Goal: Task Accomplishment & Management: Manage account settings

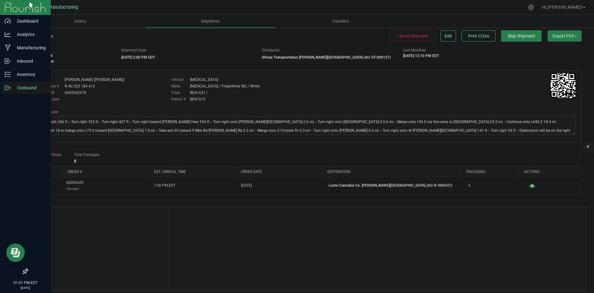
click at [14, 87] on p "Outbound" at bounding box center [29, 87] width 37 height 7
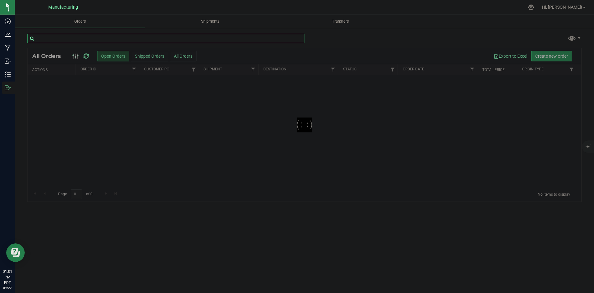
click at [92, 37] on input "text" at bounding box center [165, 38] width 277 height 9
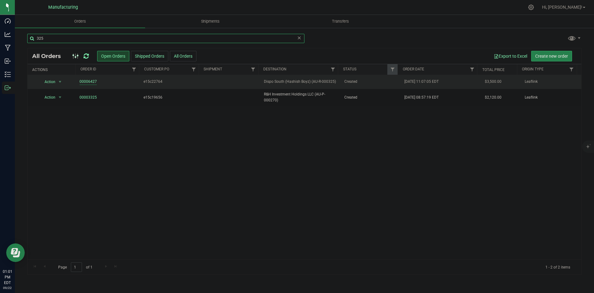
type input "325"
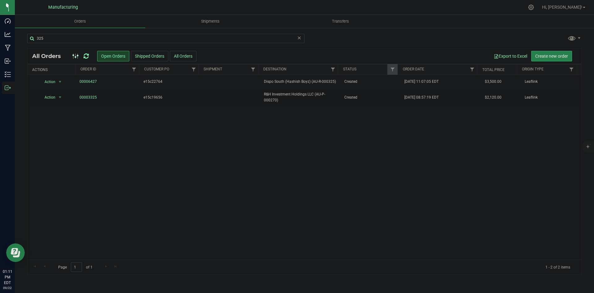
click at [84, 58] on icon at bounding box center [86, 56] width 5 height 6
click at [337, 81] on td "Dispo South (Hashish Boyz) (AU-R-000325)" at bounding box center [300, 82] width 80 height 14
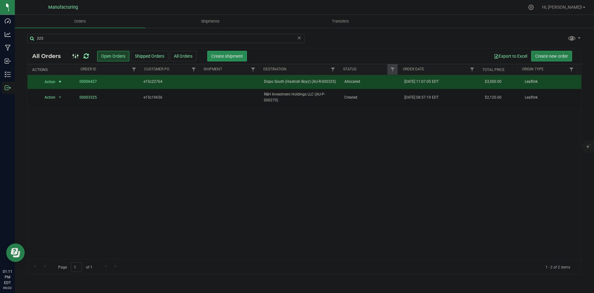
click at [221, 55] on span "Create shipment" at bounding box center [227, 56] width 32 height 5
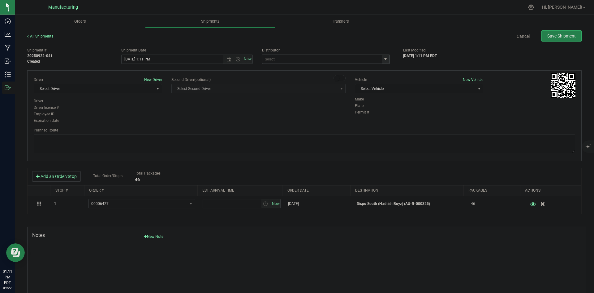
click at [386, 59] on span "select" at bounding box center [386, 59] width 8 height 9
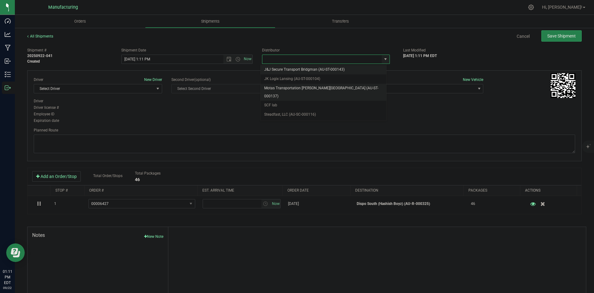
click at [307, 85] on li "Motas Transportation [PERSON_NAME][GEOGRAPHIC_DATA] (AU-ST-000137)" at bounding box center [324, 92] width 126 height 17
type input "Motas Transportation [PERSON_NAME][GEOGRAPHIC_DATA] (AU-ST-000137)"
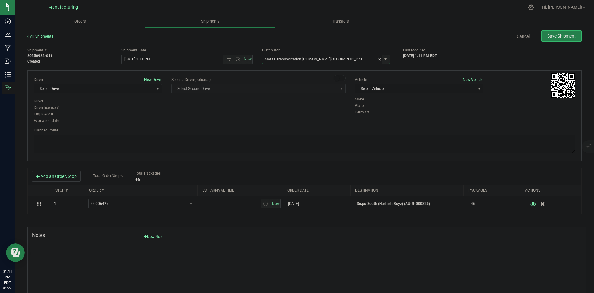
click at [418, 89] on span "Select Vehicle" at bounding box center [415, 88] width 120 height 9
click at [369, 115] on li "T3" at bounding box center [416, 117] width 127 height 9
drag, startPoint x: 141, startPoint y: 89, endPoint x: 137, endPoint y: 94, distance: 6.8
click at [141, 89] on span "Select Driver" at bounding box center [94, 88] width 120 height 9
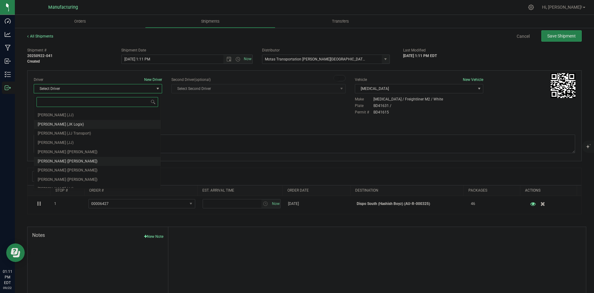
scroll to position [33, 0]
click at [58, 149] on span "Lloyd Neely (Motas)" at bounding box center [68, 146] width 60 height 8
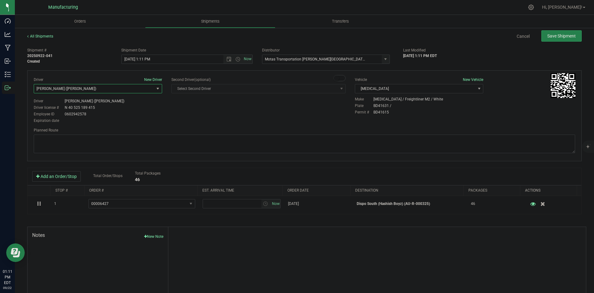
click at [198, 118] on div "Driver New Driver Lloyd Neely (Motas) Select Driver Perry Black (JK Logix) Robe…" at bounding box center [304, 100] width 551 height 47
click at [236, 59] on span "Open the time view" at bounding box center [238, 59] width 5 height 5
click at [134, 76] on li "2:00 PM" at bounding box center [185, 75] width 129 height 8
type input "9/22/2025 2:00 PM"
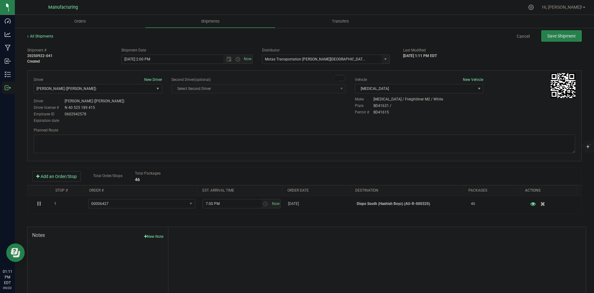
drag, startPoint x: 201, startPoint y: 116, endPoint x: 204, endPoint y: 115, distance: 3.1
click at [201, 116] on div "Driver New Driver Lloyd Neely (Motas) Select Driver Perry Black (JK Logix) Robe…" at bounding box center [304, 100] width 551 height 47
click at [315, 150] on textarea at bounding box center [305, 143] width 542 height 19
paste textarea "Head south 246 ft -- Turn right 325 ft -- Turn right 407 ft -- Turn right towar…"
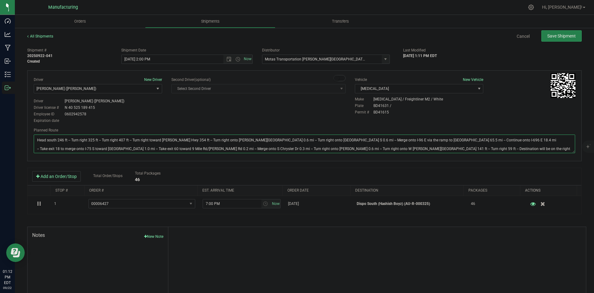
drag, startPoint x: 315, startPoint y: 135, endPoint x: 365, endPoint y: 94, distance: 65.1
click at [316, 133] on div "Planned Route" at bounding box center [305, 140] width 542 height 27
type textarea "Head south 246 ft -- Turn right 325 ft -- Turn right 407 ft -- Turn right towar…"
click at [569, 41] on div "All Shipments Cancel Save Shipment" at bounding box center [304, 38] width 555 height 11
click at [564, 37] on span "Save Shipment" at bounding box center [562, 35] width 28 height 5
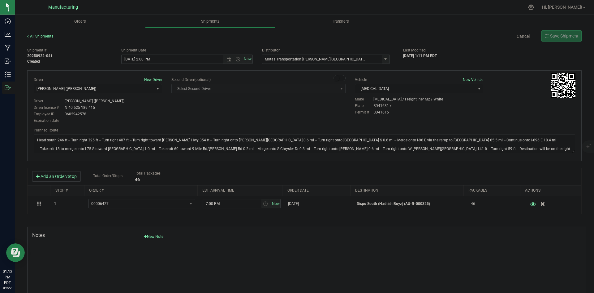
type input "9/22/2025 6:00 PM"
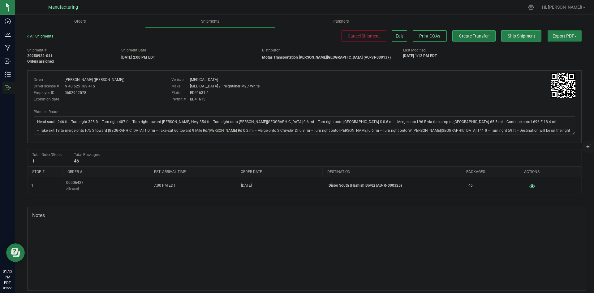
click at [453, 37] on button "Create Transfer" at bounding box center [474, 35] width 43 height 11
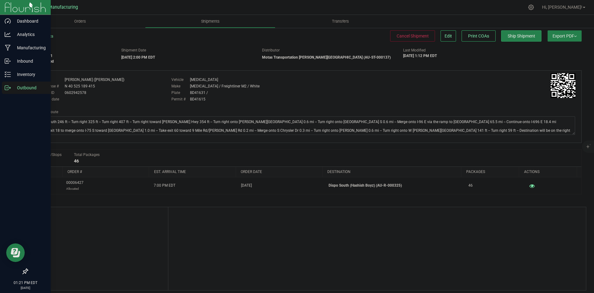
drag, startPoint x: 4, startPoint y: 87, endPoint x: 13, endPoint y: 87, distance: 9.0
click at [4, 87] on div "Outbound" at bounding box center [26, 87] width 49 height 12
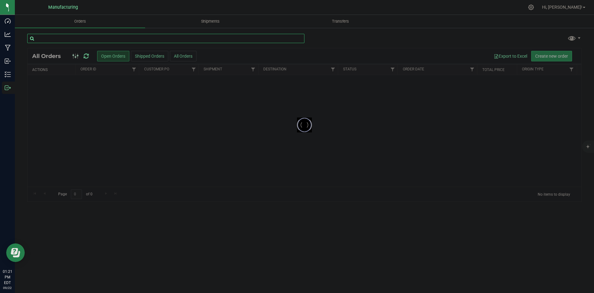
click at [73, 37] on input "text" at bounding box center [165, 38] width 277 height 9
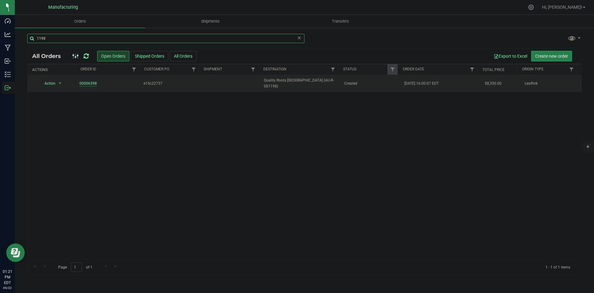
type input "1198"
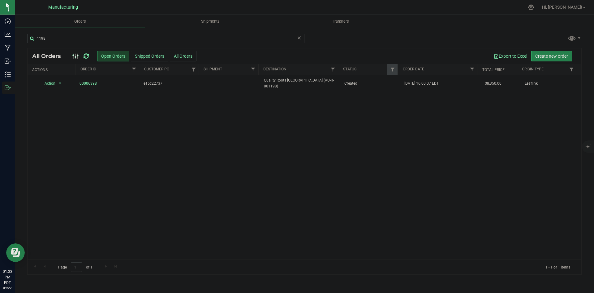
click at [89, 58] on icon at bounding box center [86, 56] width 5 height 6
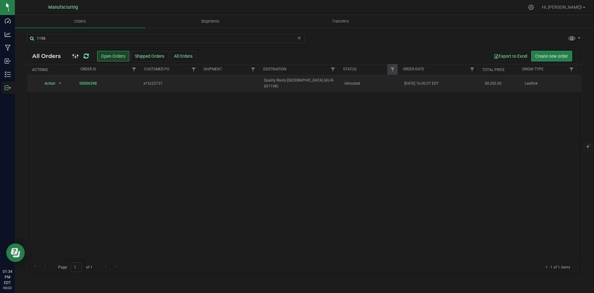
click at [331, 86] on span "Quality Roots Madison Heights (AU-R-001198)" at bounding box center [300, 83] width 73 height 12
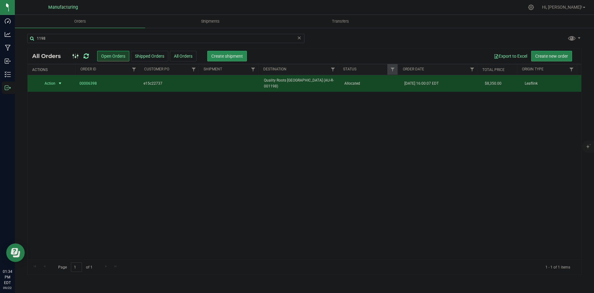
click at [240, 60] on button "Create shipment" at bounding box center [227, 56] width 40 height 11
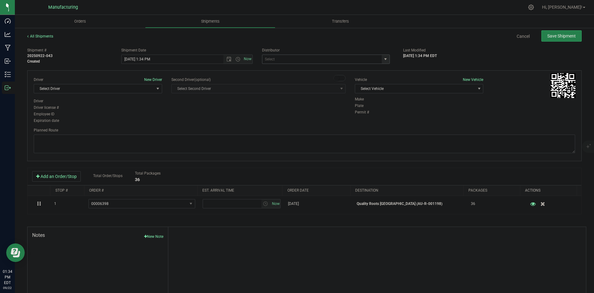
click at [386, 59] on span "select" at bounding box center [386, 59] width 8 height 9
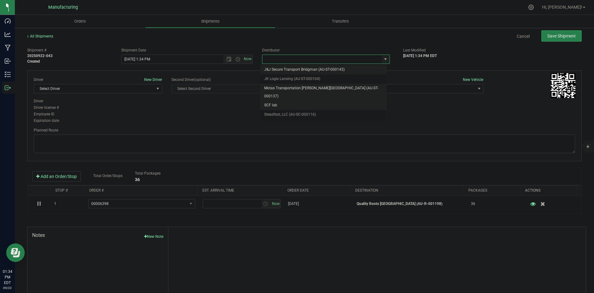
click at [309, 89] on li "Motas Transportation [PERSON_NAME][GEOGRAPHIC_DATA] (AU-ST-000137)" at bounding box center [324, 92] width 126 height 17
type input "Motas Transportation [PERSON_NAME][GEOGRAPHIC_DATA] (AU-ST-000137)"
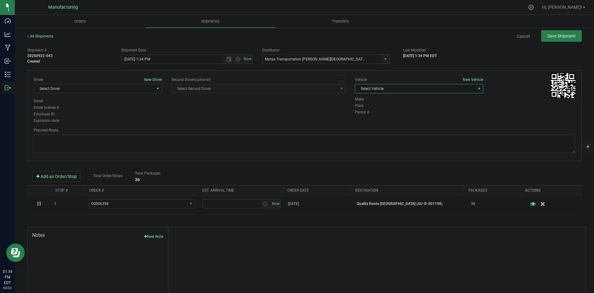
click at [414, 89] on span "Select Vehicle" at bounding box center [415, 88] width 120 height 9
click at [369, 117] on li "T3" at bounding box center [416, 117] width 127 height 9
click at [132, 90] on span "Select Driver" at bounding box center [94, 88] width 120 height 9
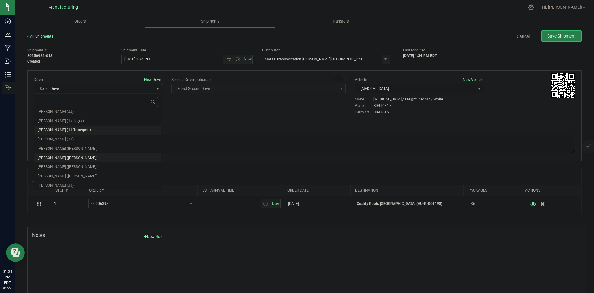
scroll to position [33, 0]
click at [76, 144] on li "Lloyd Neely (Motas)" at bounding box center [97, 146] width 127 height 9
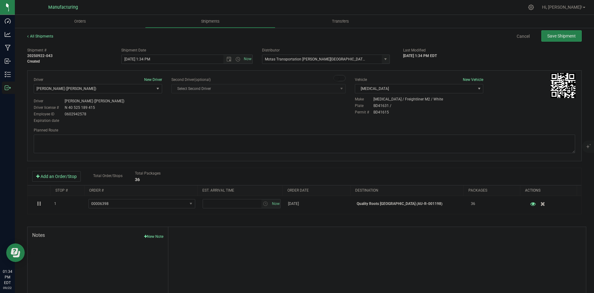
drag, startPoint x: 188, startPoint y: 118, endPoint x: 191, endPoint y: 115, distance: 4.0
click at [189, 116] on div "Driver New Driver Lloyd Neely (Motas) Select Driver Perry Black (JK Logix) Robe…" at bounding box center [304, 100] width 551 height 47
click at [236, 60] on span "Open the time view" at bounding box center [238, 59] width 5 height 5
drag, startPoint x: 138, startPoint y: 76, endPoint x: 152, endPoint y: 87, distance: 17.4
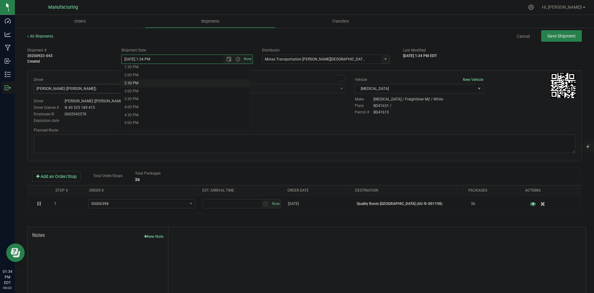
click at [139, 76] on li "2:00 PM" at bounding box center [185, 75] width 129 height 8
type input "9/22/2025 2:00 PM"
click at [176, 120] on div "Driver New Driver Lloyd Neely (Motas) Select Driver Perry Black (JK Logix) Robe…" at bounding box center [304, 100] width 551 height 47
click at [318, 137] on textarea at bounding box center [305, 143] width 542 height 19
paste textarea "Head south 246 ft -- Turn right 325 ft -- Turn right 407 ft -- Turn right towar…"
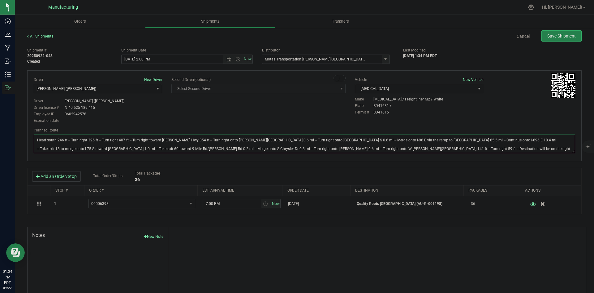
type textarea "Head south 246 ft -- Turn right 325 ft -- Turn right 407 ft -- Turn right towar…"
click at [302, 110] on div "Driver New Driver Lloyd Neely (Motas) Select Driver Perry Black (JK Logix) Robe…" at bounding box center [304, 100] width 551 height 47
click at [564, 32] on button "Save Shipment" at bounding box center [562, 35] width 40 height 11
type input "9/22/2025 6:00 PM"
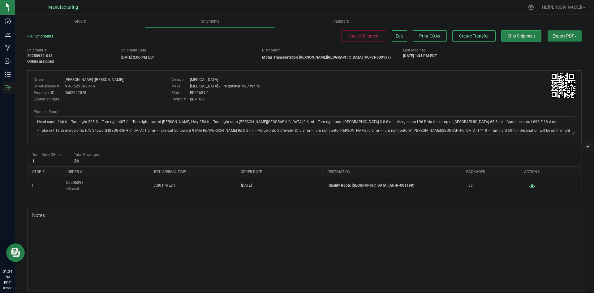
click at [474, 42] on div "All Shipments Cancel Shipment Edit Print COAs Create Transfer Ship Shipment Exp…" at bounding box center [304, 38] width 555 height 11
click at [475, 38] on span "Create Transfer" at bounding box center [474, 35] width 30 height 5
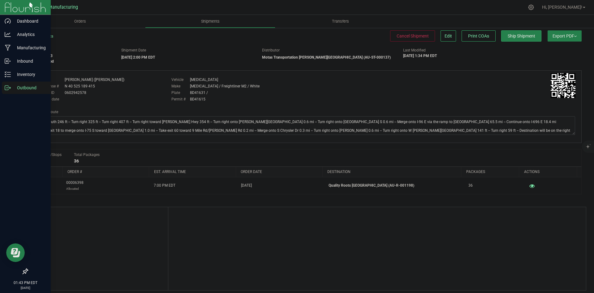
click at [7, 90] on icon at bounding box center [6, 87] width 3 height 4
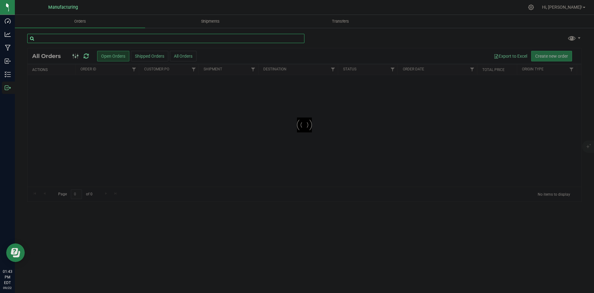
click at [72, 43] on input "text" at bounding box center [165, 38] width 277 height 9
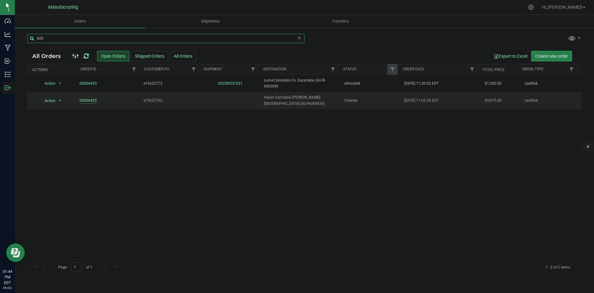
type input "435"
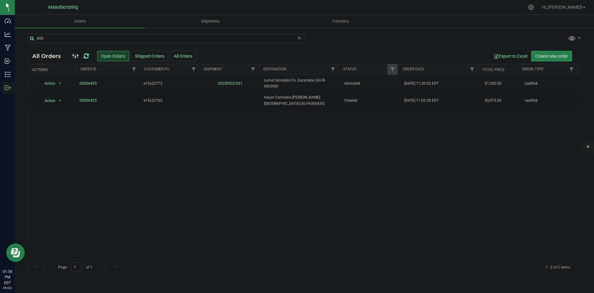
click at [84, 56] on icon at bounding box center [86, 56] width 5 height 6
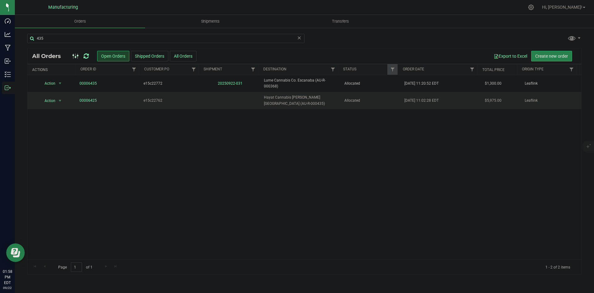
click at [321, 99] on span "Hayat Cannabis [PERSON_NAME][GEOGRAPHIC_DATA] (AU-R-000435)" at bounding box center [300, 100] width 73 height 12
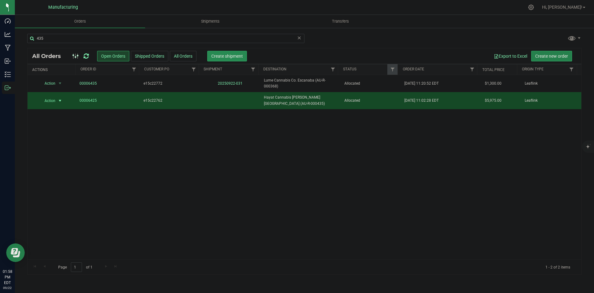
click at [221, 54] on span "Create shipment" at bounding box center [227, 56] width 32 height 5
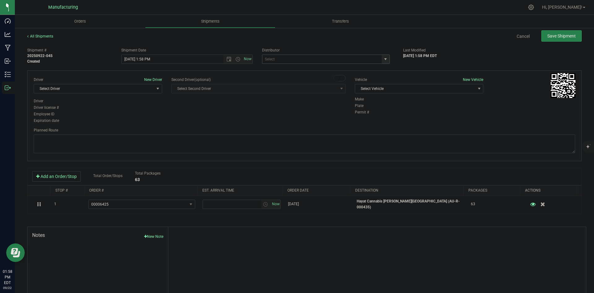
click at [386, 59] on span "select" at bounding box center [386, 59] width 8 height 9
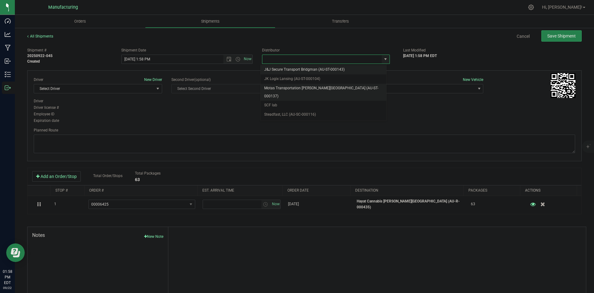
click at [299, 86] on li "Motas Transportation [PERSON_NAME][GEOGRAPHIC_DATA] (AU-ST-000137)" at bounding box center [324, 92] width 126 height 17
type input "Motas Transportation [PERSON_NAME][GEOGRAPHIC_DATA] (AU-ST-000137)"
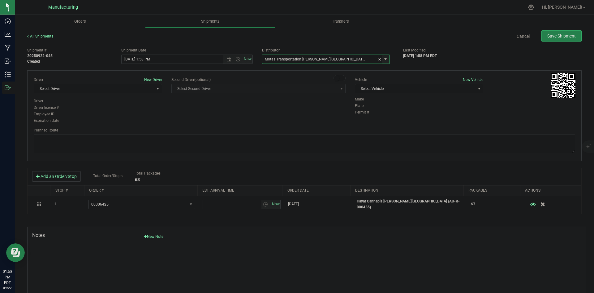
click at [399, 89] on span "Select Vehicle" at bounding box center [415, 88] width 120 height 9
click at [380, 119] on li "[MEDICAL_DATA]" at bounding box center [416, 117] width 127 height 9
click at [106, 89] on span "Select Driver" at bounding box center [94, 88] width 120 height 9
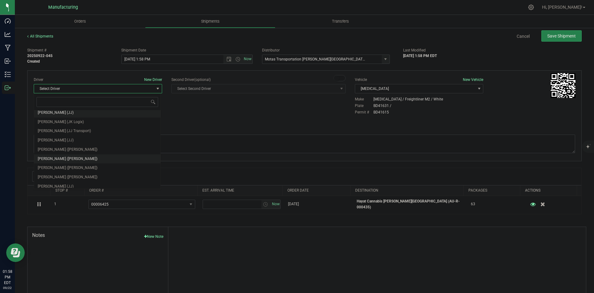
scroll to position [33, 0]
drag, startPoint x: 60, startPoint y: 145, endPoint x: 105, endPoint y: 132, distance: 47.0
click at [61, 145] on span "Lloyd Neely (Motas)" at bounding box center [68, 146] width 60 height 8
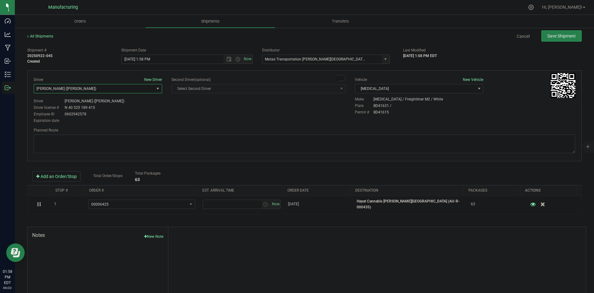
click at [206, 112] on div "Driver New Driver Lloyd Neely (Motas) Select Driver Perry Black (JK Logix) Robe…" at bounding box center [304, 100] width 551 height 47
click at [236, 59] on span "Open the time view" at bounding box center [238, 59] width 5 height 5
click at [135, 73] on li "2:00 PM" at bounding box center [185, 75] width 129 height 8
type input "9/22/2025 2:00 PM"
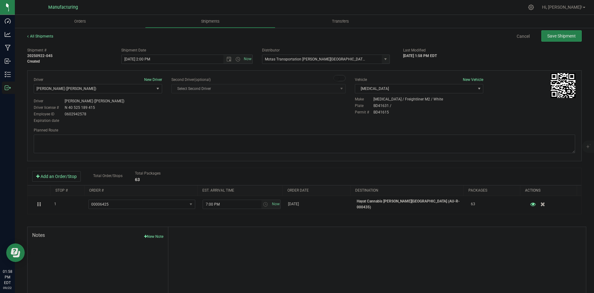
click at [158, 104] on div "Driver Lloyd Neely (Motas) Driver license # N 40 525 189 415 Employee ID 060294…" at bounding box center [98, 110] width 128 height 25
click at [353, 143] on textarea at bounding box center [305, 143] width 542 height 19
paste textarea "Head south 246 ft -- Turn right 325 ft -- Turn right 407 ft -- Turn right towar…"
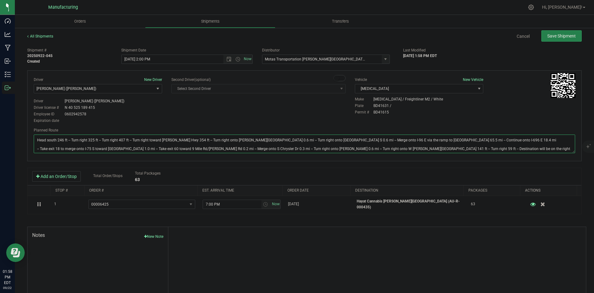
type textarea "Head south 246 ft -- Turn right 325 ft -- Turn right 407 ft -- Turn right towar…"
click at [312, 118] on div "Driver New Driver Lloyd Neely (Motas) Select Driver Perry Black (JK Logix) Robe…" at bounding box center [304, 100] width 551 height 47
click at [563, 39] on button "Save Shipment" at bounding box center [562, 35] width 40 height 11
type input "9/22/2025 6:00 PM"
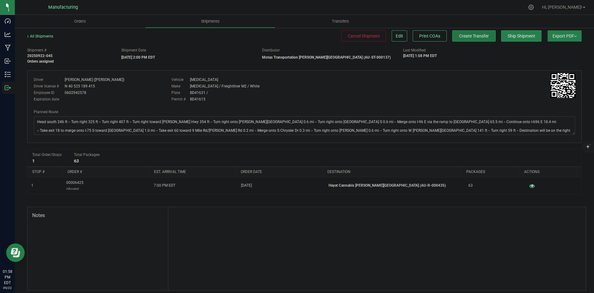
click at [476, 36] on span "Create Transfer" at bounding box center [474, 35] width 30 height 5
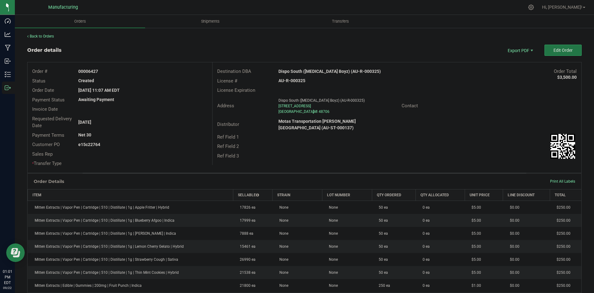
click at [553, 53] on button "Edit Order" at bounding box center [563, 50] width 37 height 11
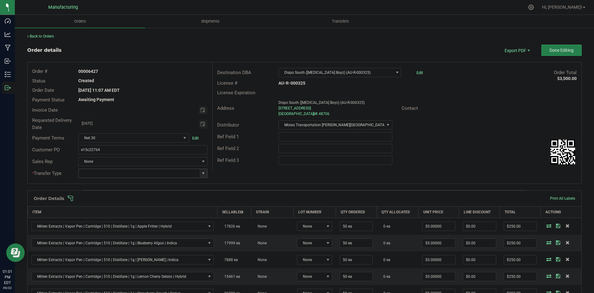
click at [201, 172] on span at bounding box center [203, 173] width 5 height 5
click at [117, 224] on li "Wholesale Transfer" at bounding box center [142, 225] width 128 height 11
type input "Wholesale Transfer"
click at [259, 162] on div "Ref Field 3" at bounding box center [244, 160] width 62 height 7
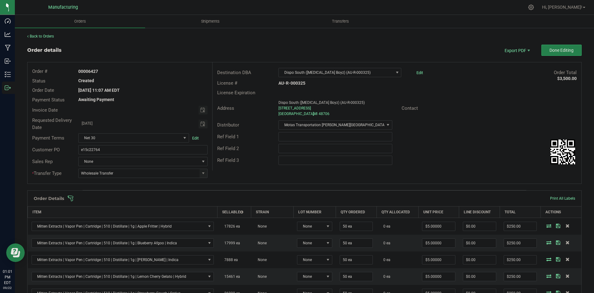
click at [229, 198] on span at bounding box center [344, 198] width 555 height 6
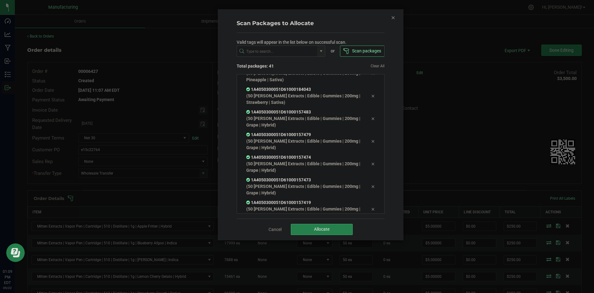
scroll to position [781, 0]
click at [314, 228] on span "Allocate" at bounding box center [321, 228] width 15 height 5
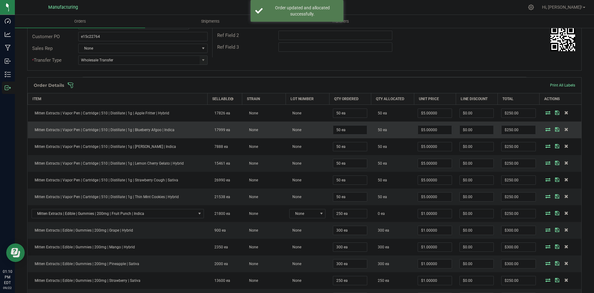
scroll to position [93, 0]
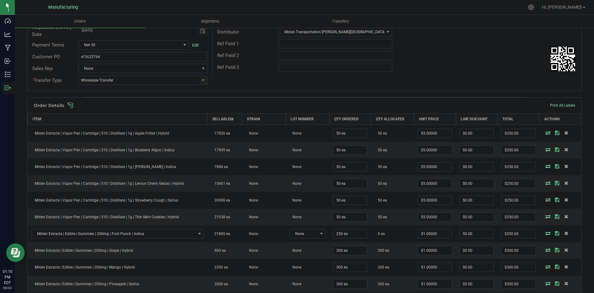
click at [381, 109] on div "Order Details Print All Labels" at bounding box center [305, 105] width 554 height 15
click at [385, 103] on span at bounding box center [344, 105] width 555 height 6
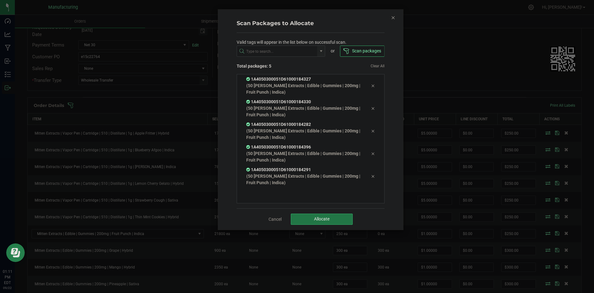
click at [320, 216] on span "Allocate" at bounding box center [321, 218] width 15 height 5
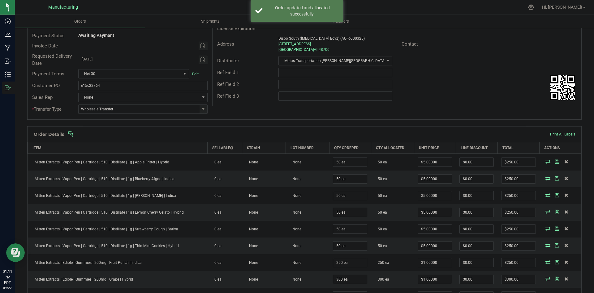
scroll to position [0, 0]
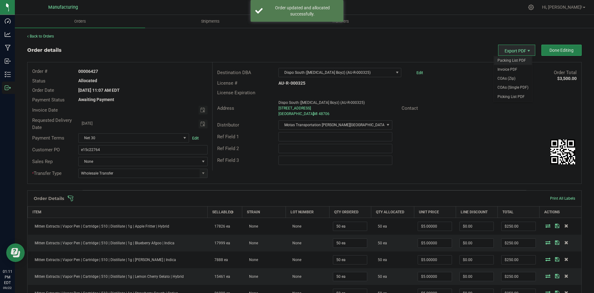
click at [512, 58] on span "Packing List PDF" at bounding box center [513, 60] width 38 height 9
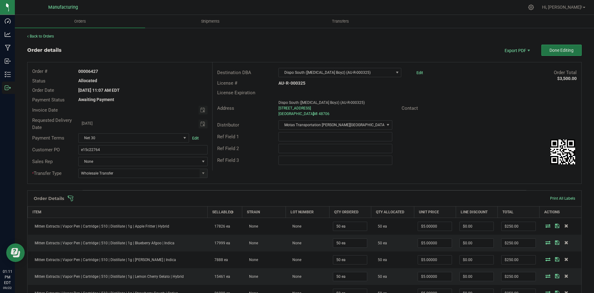
click at [557, 50] on span "Done Editing" at bounding box center [562, 50] width 24 height 5
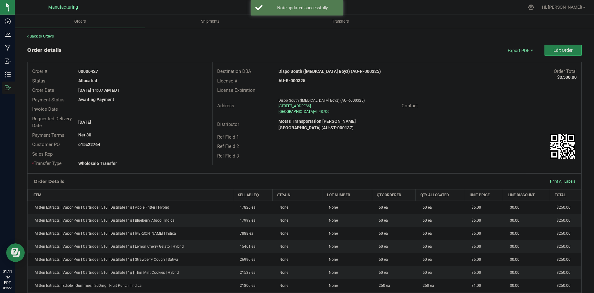
click at [302, 70] on strong "Dispo South (Hashish Boyz) (AU-R-000325)" at bounding box center [330, 71] width 102 height 5
copy strong "Dispo South (Hashish Boyz) (AU-R-000325)"
click at [295, 81] on strong "AU-R-000325" at bounding box center [292, 80] width 27 height 5
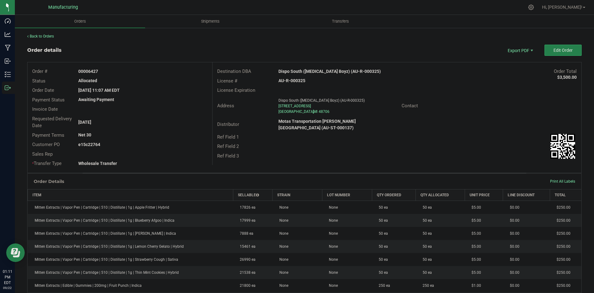
click at [295, 81] on strong "AU-R-000325" at bounding box center [292, 80] width 27 height 5
copy strong "AU-R-000325"
drag, startPoint x: 88, startPoint y: 71, endPoint x: 194, endPoint y: 74, distance: 106.2
click at [150, 71] on div "00006427" at bounding box center [143, 71] width 138 height 7
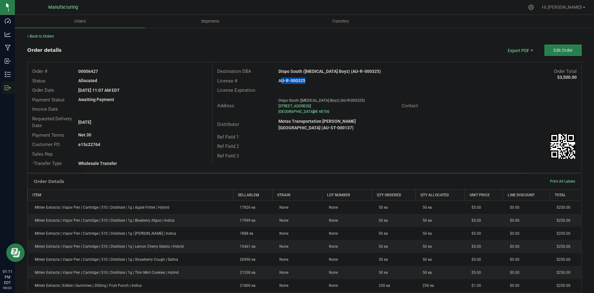
copy strong "6427"
drag, startPoint x: 87, startPoint y: 143, endPoint x: 161, endPoint y: 143, distance: 73.4
click at [156, 143] on div "e15c22764" at bounding box center [143, 144] width 138 height 7
copy strong "22764"
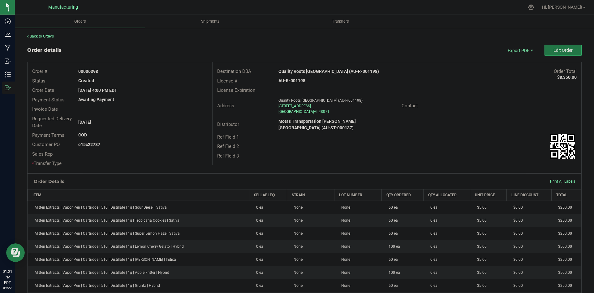
click at [556, 46] on button "Edit Order" at bounding box center [563, 50] width 37 height 11
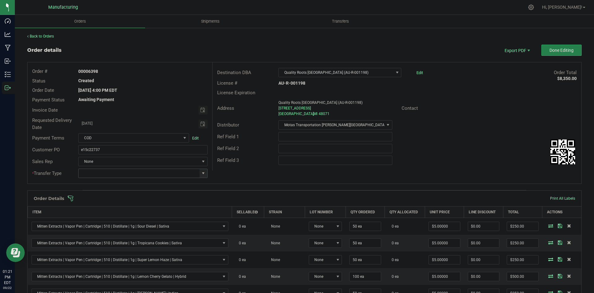
click at [201, 174] on span at bounding box center [203, 173] width 5 height 5
click at [107, 221] on li "Wholesale Transfer" at bounding box center [142, 225] width 128 height 11
type input "Wholesale Transfer"
click at [229, 171] on div "Order # 00006398 Status Created Order Date Sep 17, 2025 4:00 PM EDT Payment Sta…" at bounding box center [305, 122] width 554 height 121
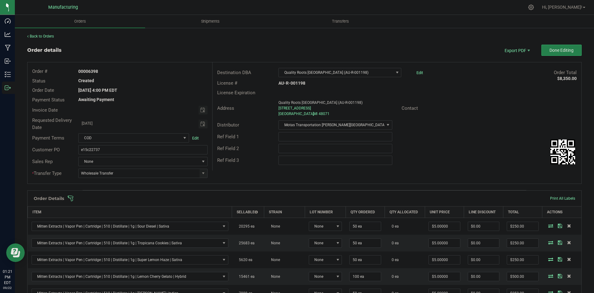
click at [213, 198] on span at bounding box center [344, 198] width 555 height 6
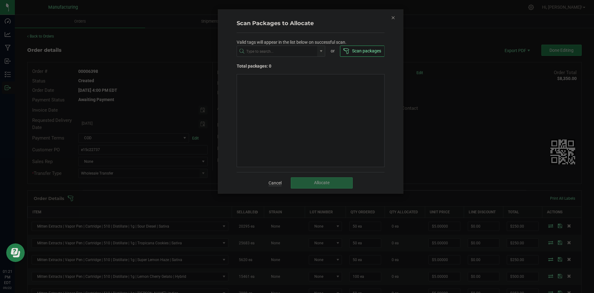
drag, startPoint x: 274, startPoint y: 181, endPoint x: 267, endPoint y: 185, distance: 8.7
click at [275, 181] on link "Cancel" at bounding box center [275, 183] width 13 height 6
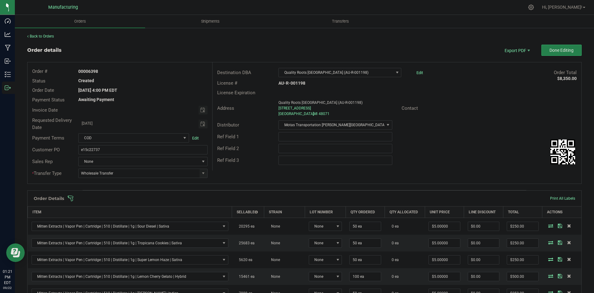
click at [209, 194] on div "Order Details Print All Labels" at bounding box center [305, 197] width 554 height 15
click at [211, 199] on span at bounding box center [344, 198] width 555 height 6
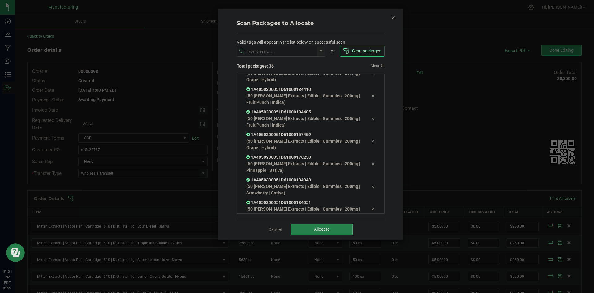
scroll to position [713, 0]
click at [311, 227] on button "Allocate" at bounding box center [322, 229] width 62 height 11
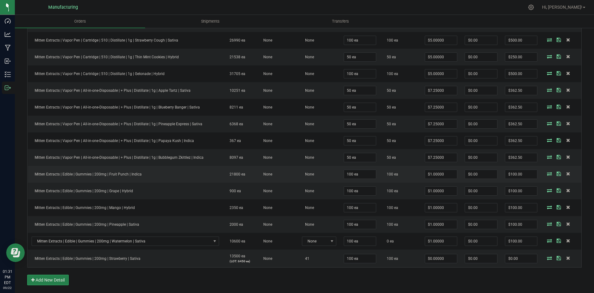
scroll to position [433, 0]
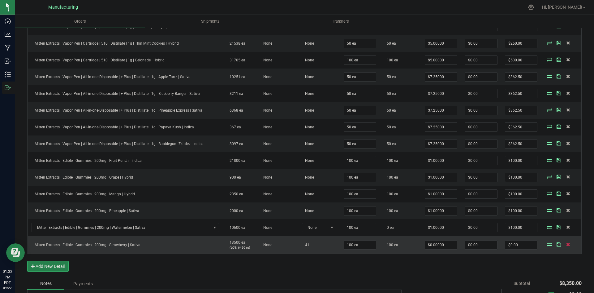
click at [567, 244] on icon at bounding box center [569, 244] width 4 height 4
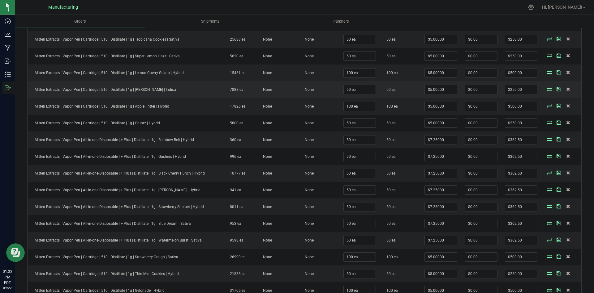
scroll to position [124, 0]
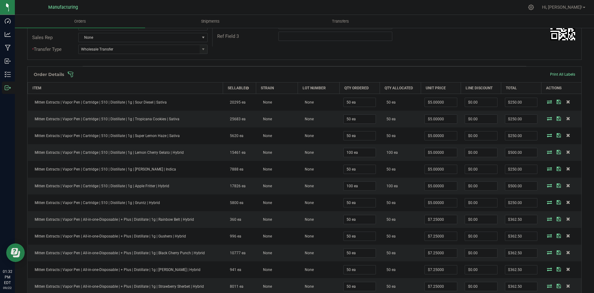
click at [369, 76] on span at bounding box center [344, 74] width 555 height 6
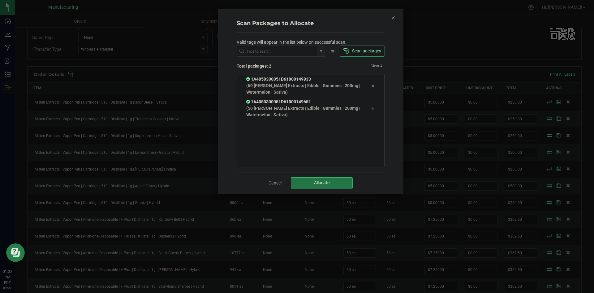
click at [332, 184] on button "Allocate" at bounding box center [322, 182] width 62 height 11
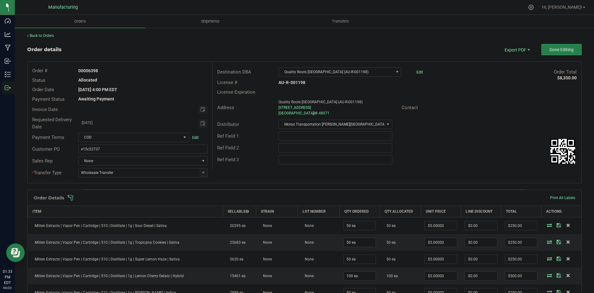
scroll to position [0, 0]
click at [507, 58] on span "Packing List PDF" at bounding box center [513, 60] width 38 height 9
click at [553, 53] on span "Done Editing" at bounding box center [562, 50] width 24 height 5
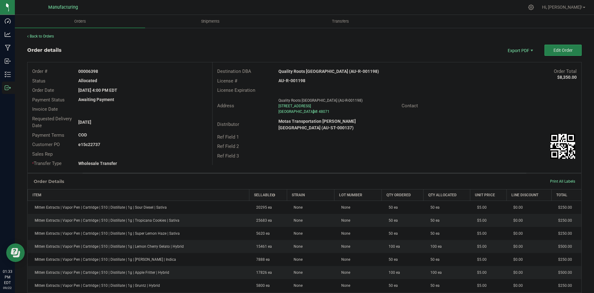
click at [504, 108] on div "Contact" at bounding box center [489, 106] width 185 height 10
click at [328, 71] on strong "Quality Roots Madison Heights (AU-R-001198)" at bounding box center [329, 71] width 101 height 5
click at [328, 70] on strong "Quality Roots Madison Heights (AU-R-001198)" at bounding box center [329, 71] width 101 height 5
copy strong "Quality Roots Madison Heights (AU-R-001198)"
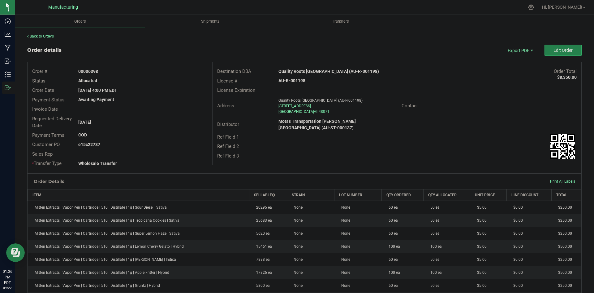
click at [290, 81] on strong "AU-R-001198" at bounding box center [292, 80] width 27 height 5
copy strong "AU-R-001198"
drag, startPoint x: 88, startPoint y: 70, endPoint x: 190, endPoint y: 75, distance: 102.9
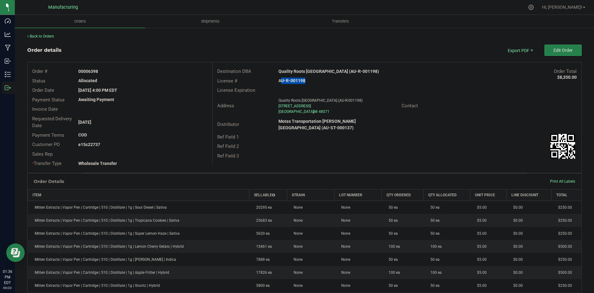
click at [172, 73] on div "00006398" at bounding box center [143, 71] width 138 height 7
copy strong "6398"
drag, startPoint x: 88, startPoint y: 145, endPoint x: 291, endPoint y: 148, distance: 202.8
click at [222, 147] on div "Order # 00006398 Status Allocated Order Date Sep 17, 2025 4:00 PM EDT Payment S…" at bounding box center [305, 117] width 554 height 110
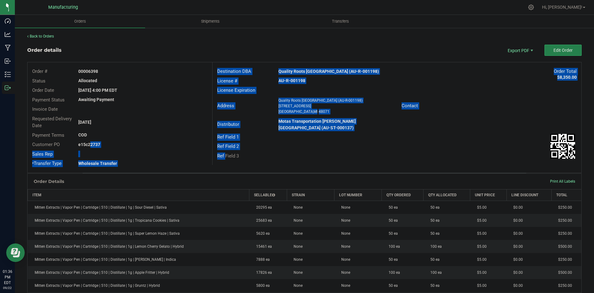
copy div "22737 Sales Rep * Transfer Type Wholesale Transfer Destination DBA Quality Root…"
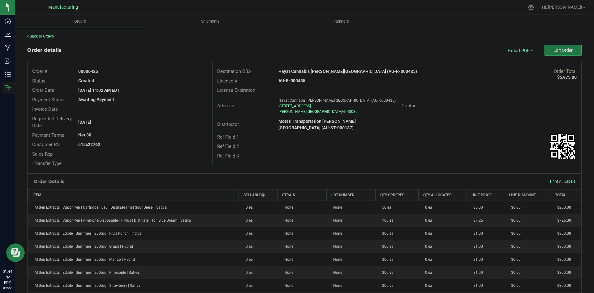
click at [555, 53] on button "Edit Order" at bounding box center [563, 50] width 37 height 11
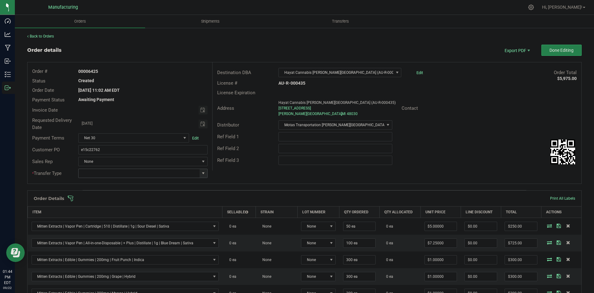
click at [202, 173] on span at bounding box center [203, 173] width 5 height 5
click at [98, 223] on li "Wholesale Transfer" at bounding box center [142, 225] width 128 height 11
type input "Wholesale Transfer"
click at [237, 174] on div "Order # 00006425 Status Created Order Date Sep 19, 2025 11:02 AM EDT Payment St…" at bounding box center [305, 122] width 554 height 121
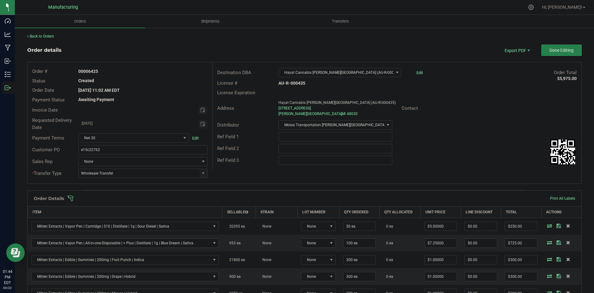
click at [230, 194] on div "Order Details Print All Labels" at bounding box center [305, 197] width 554 height 15
click at [232, 196] on span at bounding box center [344, 198] width 555 height 6
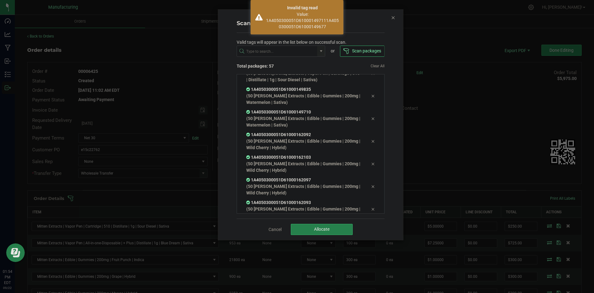
scroll to position [1165, 0]
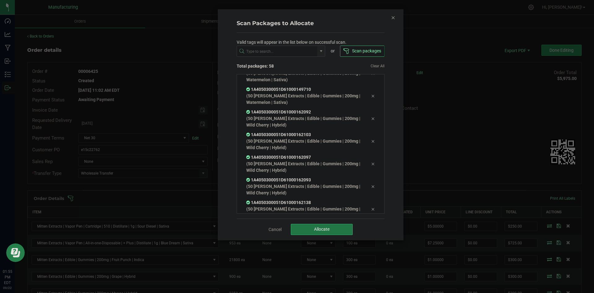
drag, startPoint x: 222, startPoint y: 191, endPoint x: 310, endPoint y: 228, distance: 94.8
click at [309, 225] on button "Allocate" at bounding box center [322, 229] width 62 height 11
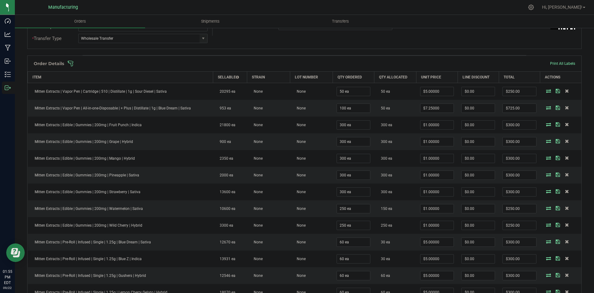
scroll to position [124, 0]
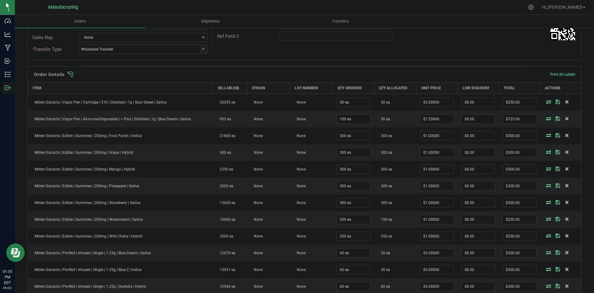
click at [304, 75] on span at bounding box center [344, 74] width 555 height 6
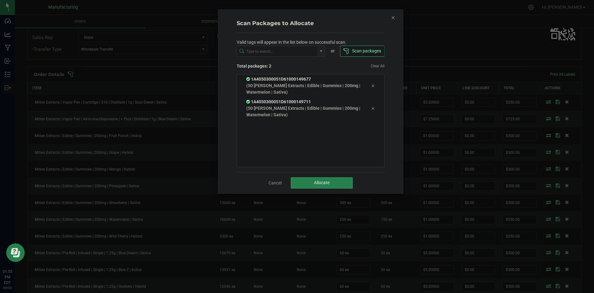
click at [330, 166] on div "1A4050300051D61000149677 (50 ea Mitten Extracts | Edible | Gummies | 200mg | Wa…" at bounding box center [311, 120] width 148 height 93
click at [333, 179] on button "Allocate" at bounding box center [322, 182] width 62 height 11
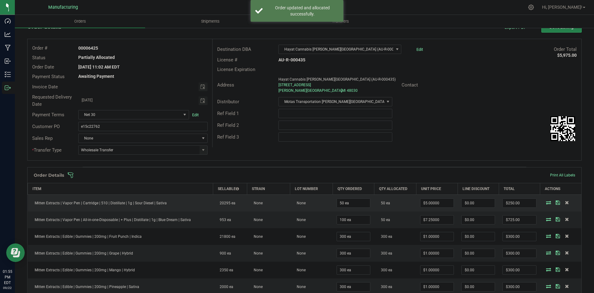
scroll to position [93, 0]
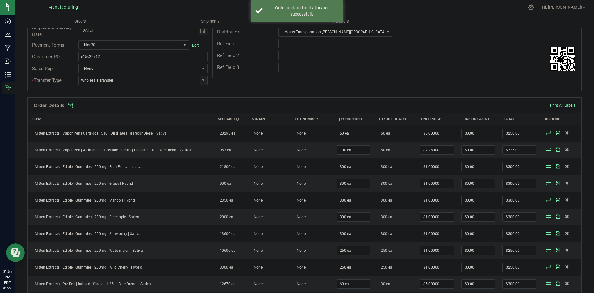
click at [372, 106] on span at bounding box center [344, 105] width 555 height 6
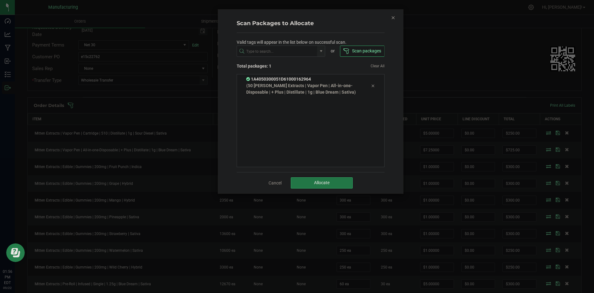
click at [332, 181] on button "Allocate" at bounding box center [322, 182] width 62 height 11
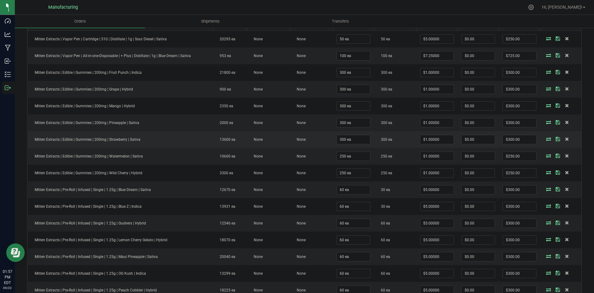
scroll to position [155, 0]
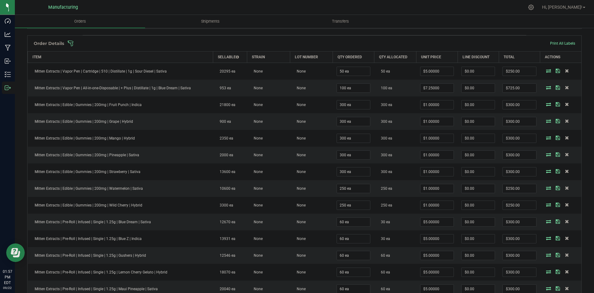
click at [385, 46] on div "Order Details Print All Labels" at bounding box center [305, 43] width 554 height 15
click at [389, 44] on span at bounding box center [344, 43] width 555 height 6
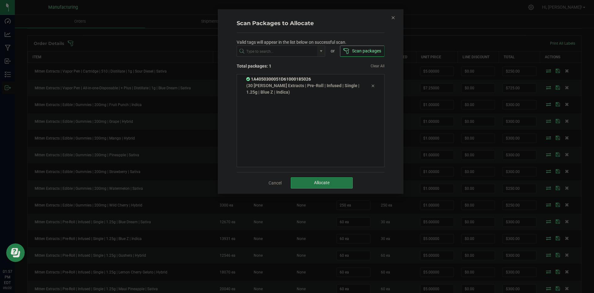
click at [325, 185] on span "Allocate" at bounding box center [321, 182] width 15 height 5
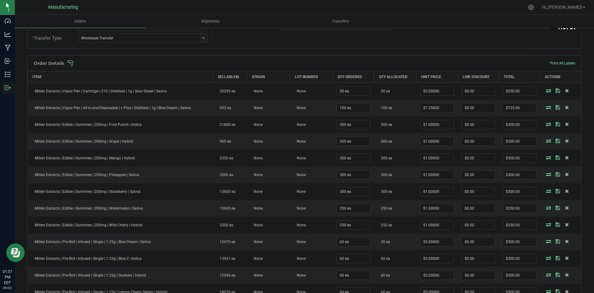
scroll to position [124, 0]
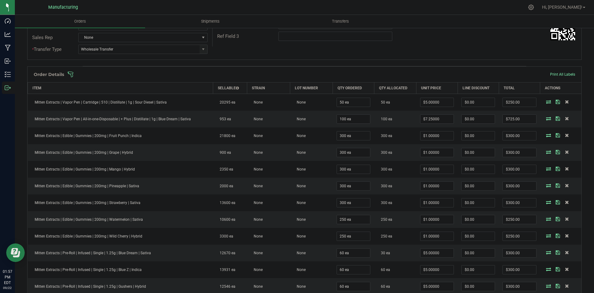
click at [337, 76] on span at bounding box center [344, 74] width 555 height 6
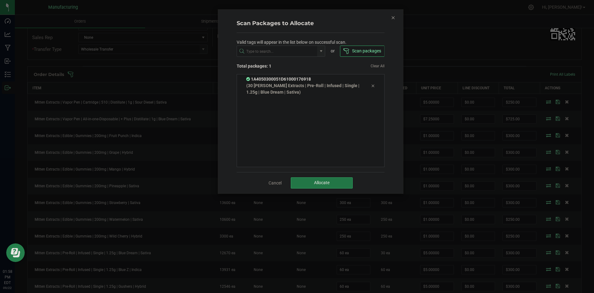
click at [325, 181] on span "Allocate" at bounding box center [321, 182] width 15 height 5
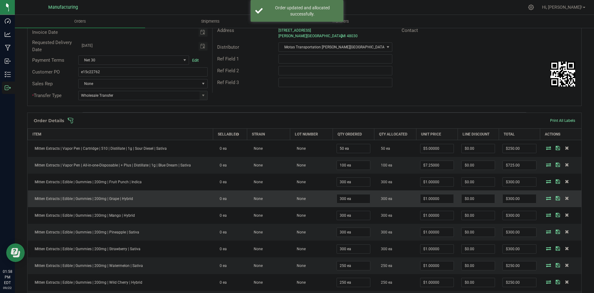
scroll to position [0, 0]
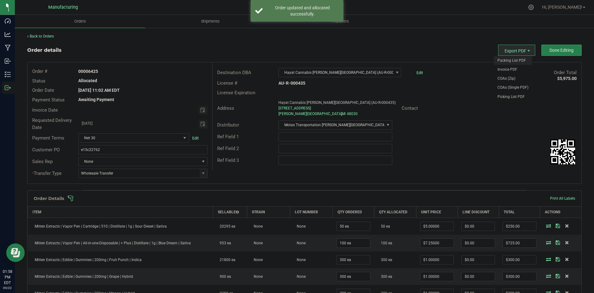
click at [510, 58] on span "Packing List PDF" at bounding box center [513, 60] width 38 height 9
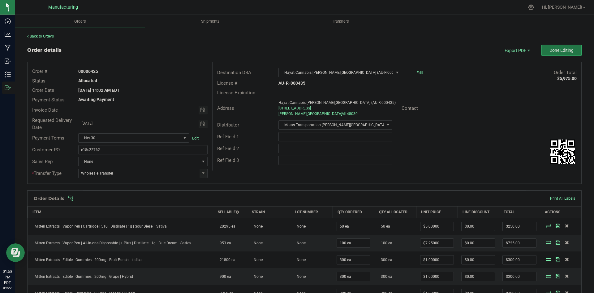
click at [563, 47] on button "Done Editing" at bounding box center [562, 50] width 40 height 11
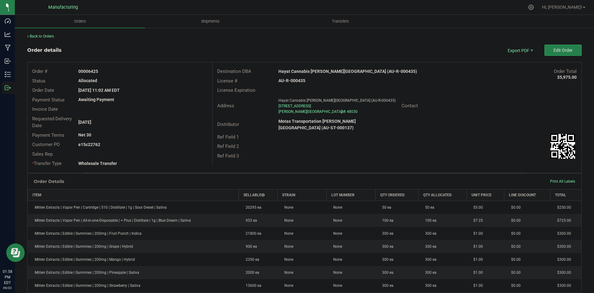
click at [320, 73] on strong "Hayat Cannabis Hazel Park (AU-R-000435)" at bounding box center [348, 71] width 139 height 5
copy strong "Hayat Cannabis Hazel Park (AU-R-000435)"
click at [290, 79] on strong "AU-R-000435" at bounding box center [292, 80] width 27 height 5
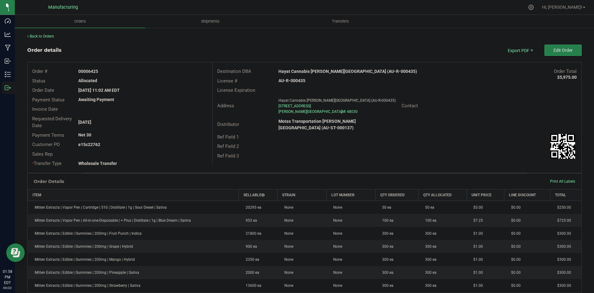
click at [290, 79] on strong "AU-R-000435" at bounding box center [292, 80] width 27 height 5
drag, startPoint x: 290, startPoint y: 79, endPoint x: 366, endPoint y: 89, distance: 76.8
click at [290, 79] on strong "AU-R-000435" at bounding box center [292, 80] width 27 height 5
copy strong "AU-R-000435"
drag, startPoint x: 88, startPoint y: 70, endPoint x: 152, endPoint y: 73, distance: 64.8
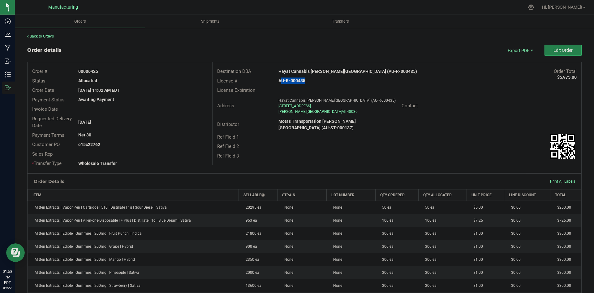
click at [135, 71] on div "00006425" at bounding box center [143, 71] width 138 height 7
copy strong "6425"
drag, startPoint x: 87, startPoint y: 144, endPoint x: 198, endPoint y: 146, distance: 110.6
click at [159, 146] on div "e15c22762" at bounding box center [143, 144] width 138 height 7
copy strong "22762"
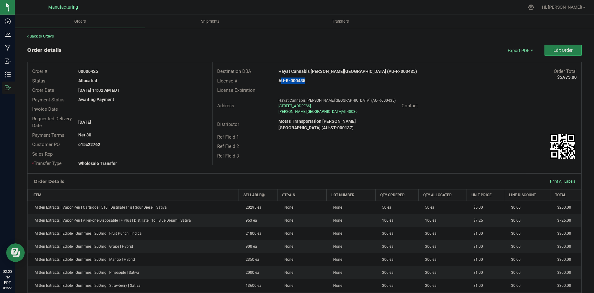
copy strong "22762"
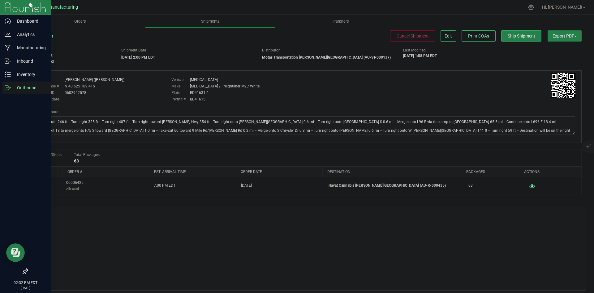
click at [9, 87] on icon at bounding box center [8, 88] width 6 height 6
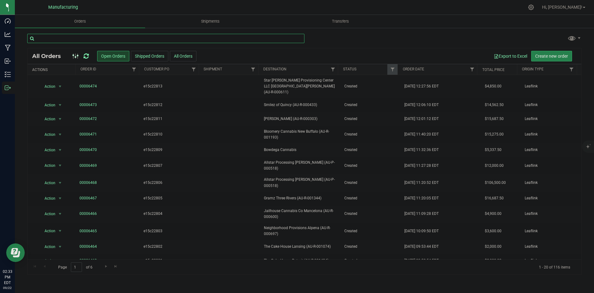
click at [85, 37] on input "text" at bounding box center [165, 38] width 277 height 9
type input "1242"
click at [193, 58] on button "All Orders" at bounding box center [183, 56] width 27 height 11
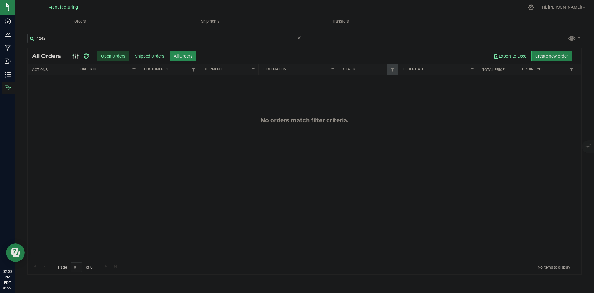
click at [179, 53] on button "All Orders" at bounding box center [183, 56] width 27 height 11
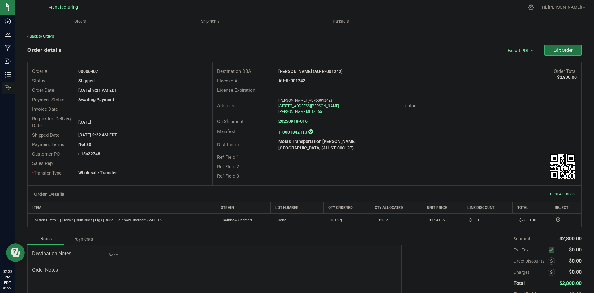
click at [557, 53] on span "Edit Order" at bounding box center [563, 50] width 19 height 5
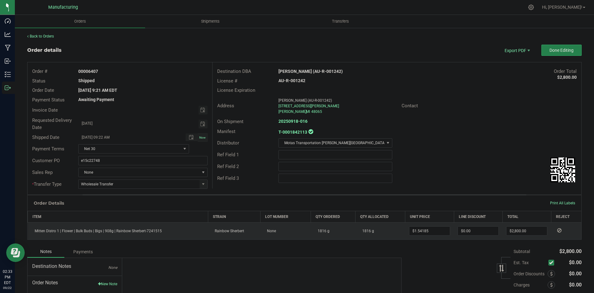
click at [558, 230] on icon at bounding box center [560, 230] width 4 height 4
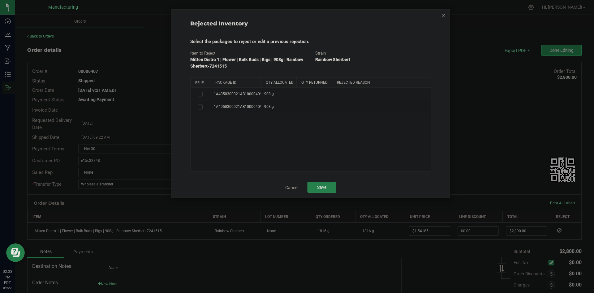
drag, startPoint x: 255, startPoint y: 82, endPoint x: 282, endPoint y: 81, distance: 26.6
click at [282, 81] on div "Reject Package Id Qty Allocated Qty Returned Rejected Reason" at bounding box center [309, 82] width 236 height 10
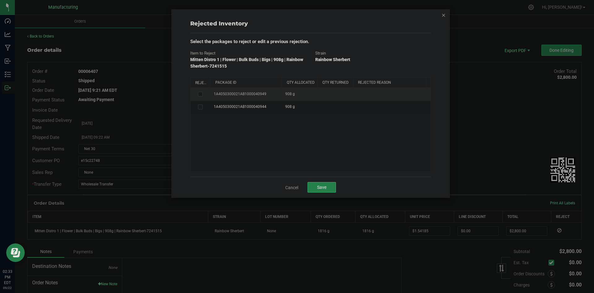
click at [201, 94] on icon at bounding box center [199, 94] width 3 height 0
click at [0, 0] on input "checkbox" at bounding box center [0, 0] width 0 height 0
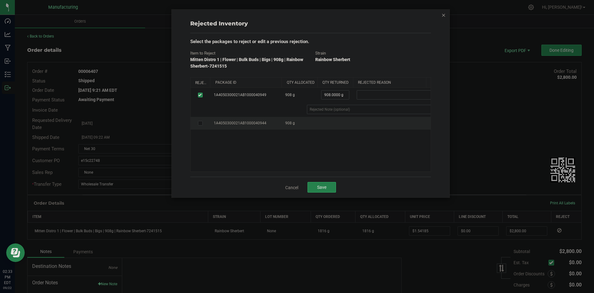
click at [200, 123] on icon at bounding box center [199, 123] width 3 height 0
click at [0, 0] on input "checkbox" at bounding box center [0, 0] width 0 height 0
click at [408, 94] on span at bounding box center [398, 94] width 83 height 9
click at [374, 115] on li "Wrong Item" at bounding box center [402, 114] width 91 height 9
drag, startPoint x: 373, startPoint y: 135, endPoint x: 375, endPoint y: 127, distance: 8.8
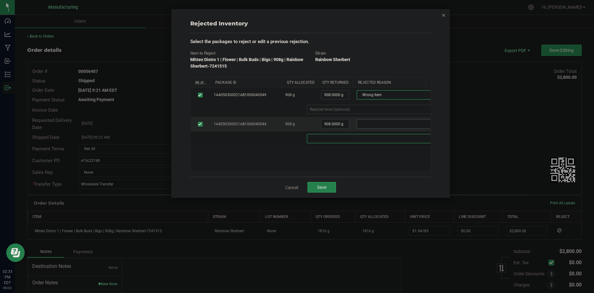
click at [373, 135] on 7cb38407-8148-45dc-8c88-c2ab36f427b0 "text" at bounding box center [377, 138] width 141 height 9
click at [375, 126] on span at bounding box center [398, 124] width 83 height 9
click at [374, 144] on li "Wrong Item" at bounding box center [402, 143] width 91 height 9
click at [339, 164] on div "1A4050300021AB1000040949 908 g 908.0000 g 908 Wrong Item Defect Wrong Item Wron…" at bounding box center [311, 130] width 240 height 84
click at [325, 187] on span "Save" at bounding box center [321, 187] width 9 height 5
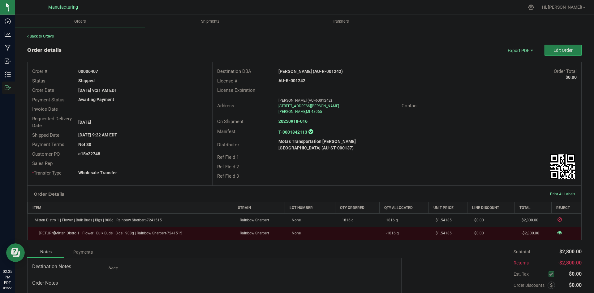
click at [438, 71] on div "Order Total $0.00" at bounding box center [505, 71] width 154 height 7
